Goal: Task Accomplishment & Management: Use online tool/utility

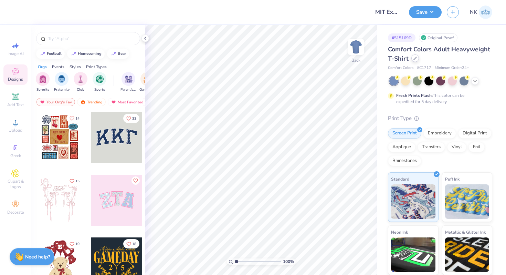
click at [412, 57] on div at bounding box center [416, 58] width 8 height 8
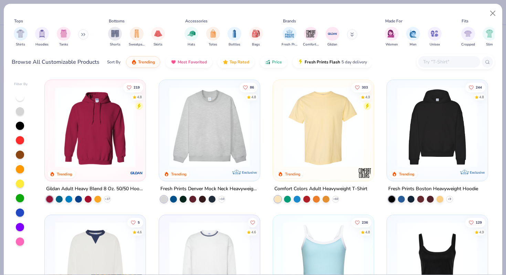
click at [436, 66] on div at bounding box center [450, 61] width 62 height 11
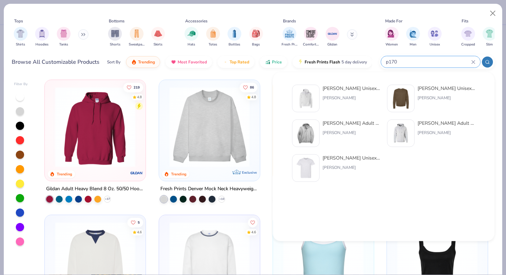
type input "p170"
click at [353, 84] on div "[PERSON_NAME] Unisex 7.8 Oz. Ecosmart 50/50 Pullover Hooded Sweatshirt [PERSON_…" at bounding box center [384, 133] width 198 height 105
click at [350, 89] on div "[PERSON_NAME] Unisex 7.8 Oz. Ecosmart 50/50 Pullover Hooded Sweatshirt" at bounding box center [352, 88] width 58 height 7
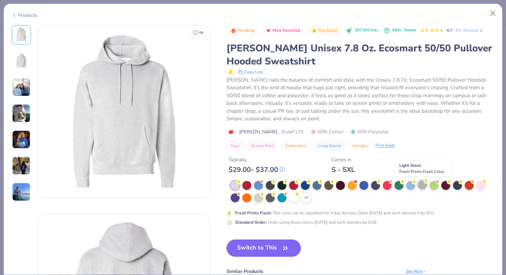
click at [422, 182] on div at bounding box center [422, 184] width 9 height 9
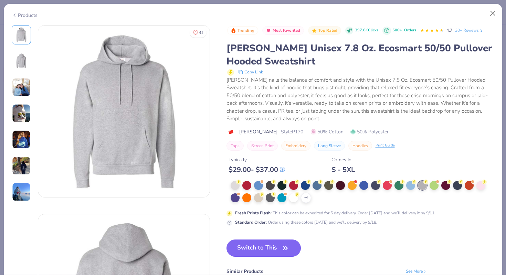
click at [265, 244] on button "Switch to This" at bounding box center [264, 247] width 75 height 17
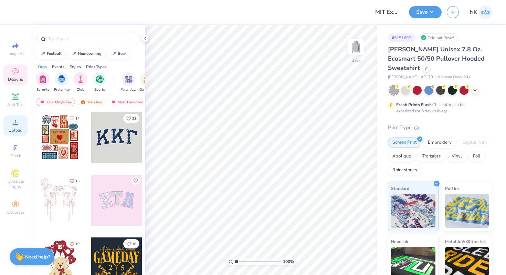
click at [17, 122] on icon at bounding box center [15, 122] width 8 height 8
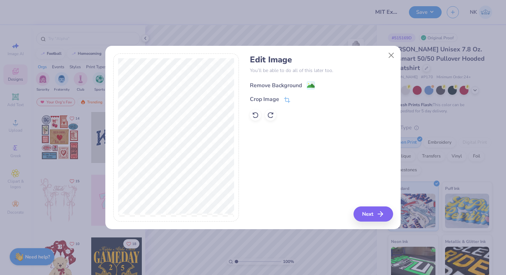
click at [312, 86] on image at bounding box center [311, 86] width 8 height 8
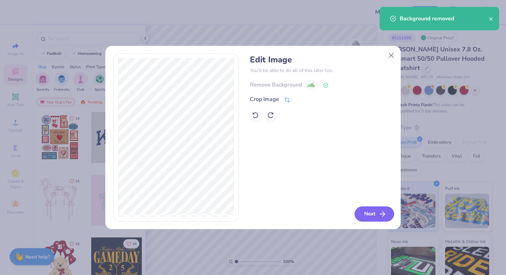
click at [378, 211] on button "Next" at bounding box center [375, 213] width 40 height 15
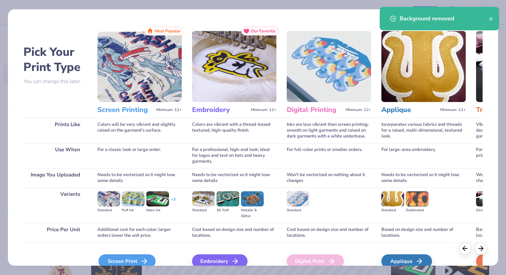
click at [142, 258] on icon at bounding box center [144, 261] width 8 height 8
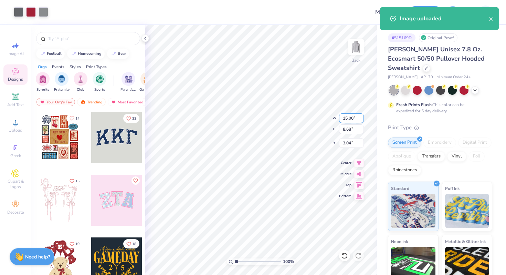
click at [347, 116] on input "15.00" at bounding box center [351, 118] width 25 height 10
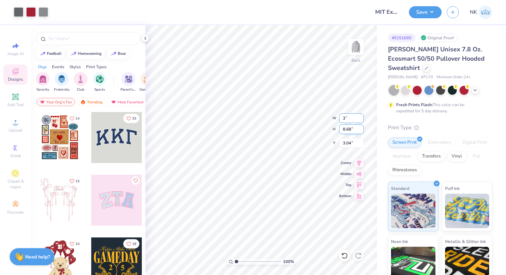
type input "3.00"
type input "1.74"
type input "5.64"
click at [347, 127] on input "1.74" at bounding box center [351, 129] width 25 height 10
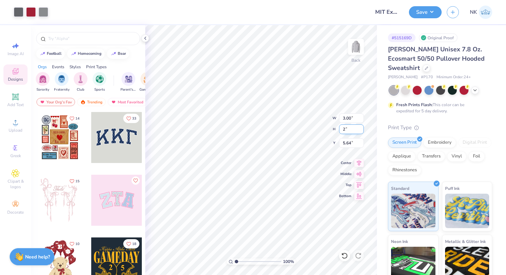
type input "2"
type input "3.46"
type input "2.00"
type input "5.51"
click at [348, 119] on input "3.46" at bounding box center [351, 118] width 25 height 10
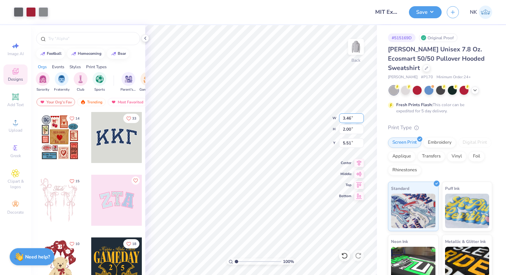
click at [348, 119] on input "3.46" at bounding box center [351, 118] width 25 height 10
type input "3.50"
type input "2.03"
type input "3.00"
click at [433, 12] on button "Save" at bounding box center [425, 11] width 33 height 12
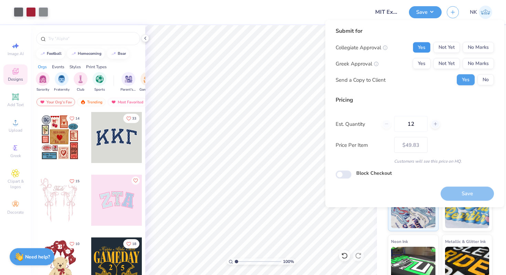
click at [423, 51] on button "Yes" at bounding box center [422, 47] width 18 height 11
click at [474, 67] on button "No Marks" at bounding box center [478, 63] width 31 height 11
click at [461, 198] on button "Save" at bounding box center [467, 193] width 53 height 14
type input "– –"
